Goal: Task Accomplishment & Management: Complete application form

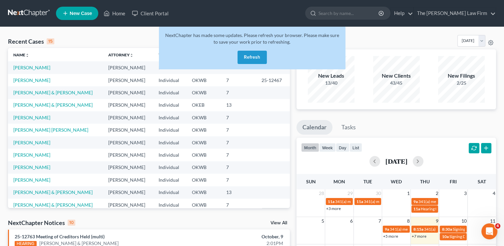
click at [24, 10] on link at bounding box center [29, 13] width 43 height 12
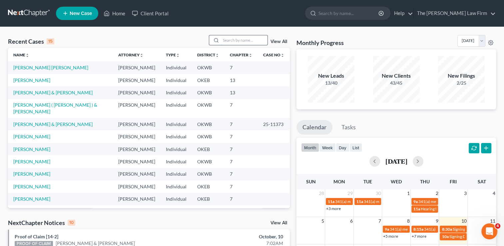
click at [241, 39] on input "search" at bounding box center [244, 40] width 47 height 10
type input "s"
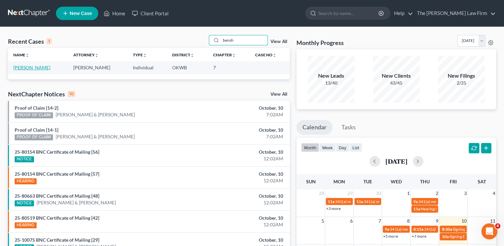
type input "bensh"
click at [33, 68] on link "[PERSON_NAME]" at bounding box center [31, 68] width 37 height 6
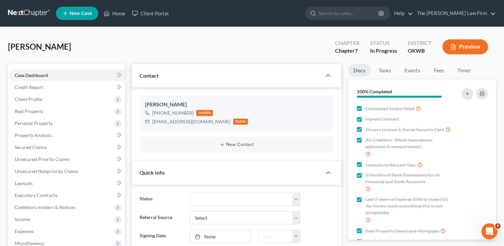
scroll to position [246, 0]
click at [32, 111] on span "Real Property" at bounding box center [29, 111] width 29 height 6
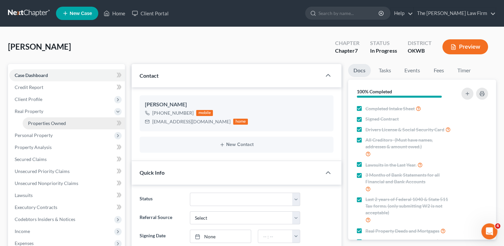
click at [54, 124] on span "Properties Owned" at bounding box center [47, 123] width 38 height 6
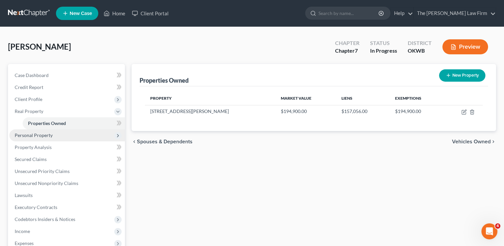
click at [32, 135] on span "Personal Property" at bounding box center [34, 135] width 38 height 6
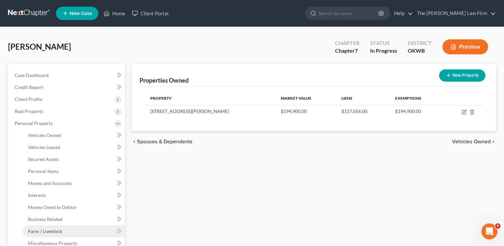
click at [34, 230] on span "Farm / Livestock" at bounding box center [45, 231] width 34 height 6
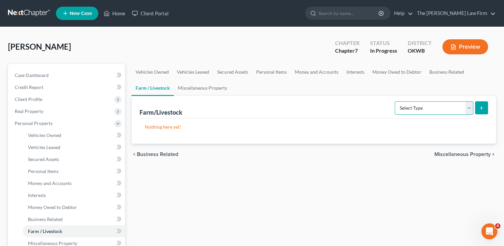
click at [467, 107] on select "Select Type Animals & Livestock Crops: Growing or Harvested Farming Equipment F…" at bounding box center [434, 107] width 79 height 13
select select "animals"
click at [396, 101] on select "Select Type Animals & Livestock Crops: Growing or Harvested Farming Equipment F…" at bounding box center [434, 107] width 79 height 13
click at [482, 108] on icon "submit" at bounding box center [480, 107] width 5 height 5
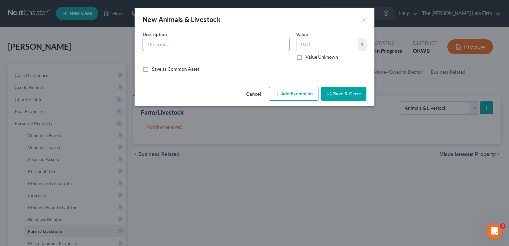
click at [191, 43] on input "text" at bounding box center [216, 44] width 146 height 13
type input "2 cows, chickens"
click at [318, 44] on input "text" at bounding box center [327, 44] width 62 height 13
type input "6"
type input "7"
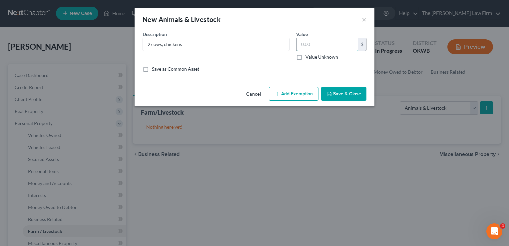
type input "3"
type input "600.00"
click at [299, 97] on button "Add Exemption" at bounding box center [294, 94] width 50 height 14
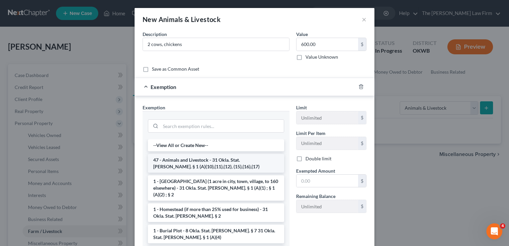
click at [208, 163] on li "47 - Animals and Livestock - 31 Okla. Stat. [PERSON_NAME]. § 1 (A)(10),(11),(12…" at bounding box center [216, 163] width 136 height 19
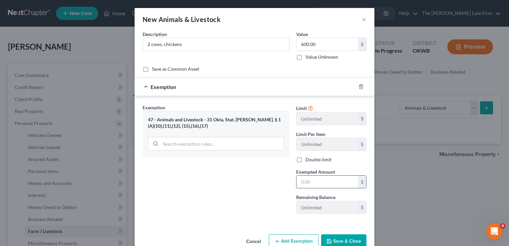
click at [318, 182] on input "text" at bounding box center [327, 181] width 62 height 13
type input "600.00"
click at [336, 238] on button "Save & Close" at bounding box center [343, 241] width 45 height 14
